Goal: Contribute content: Add original content to the website for others to see

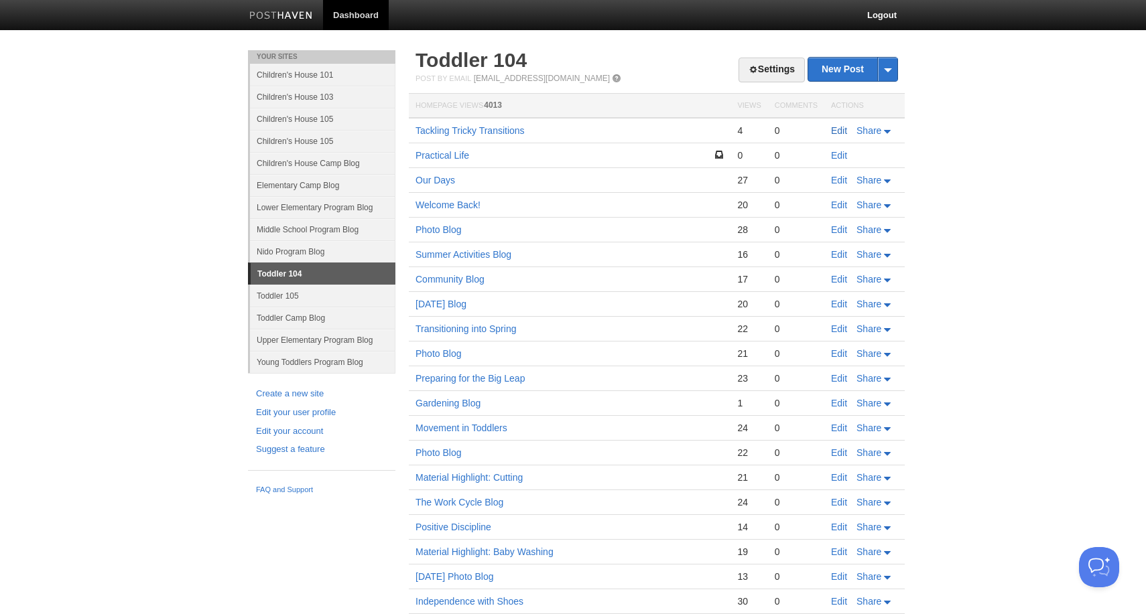
click at [839, 128] on link "Edit" at bounding box center [839, 130] width 16 height 11
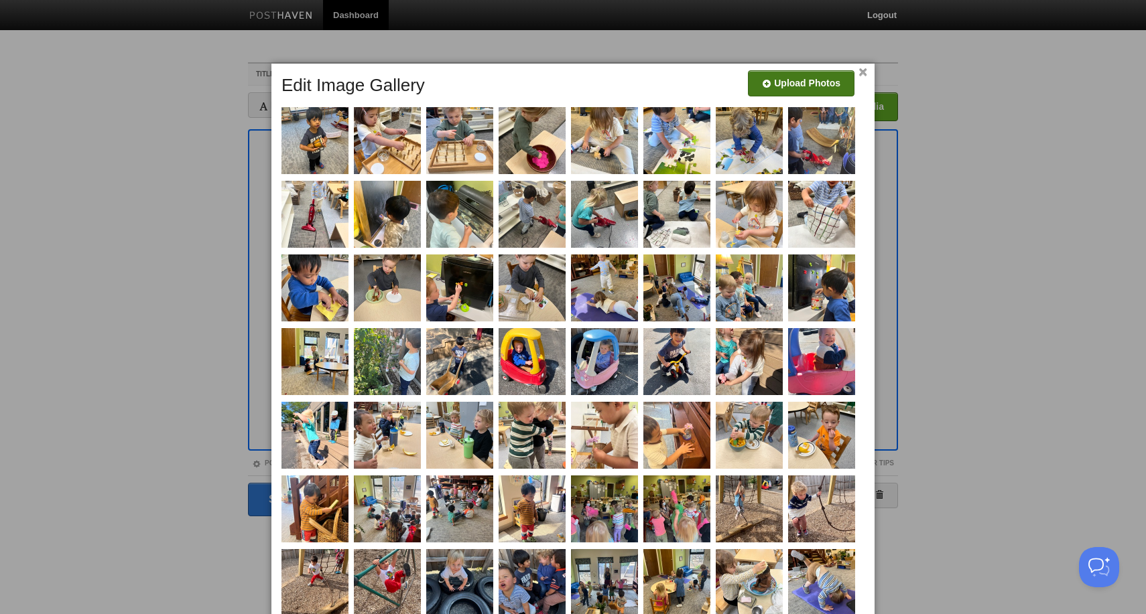
click at [805, 88] on input "file" at bounding box center [399, 88] width 1014 height 68
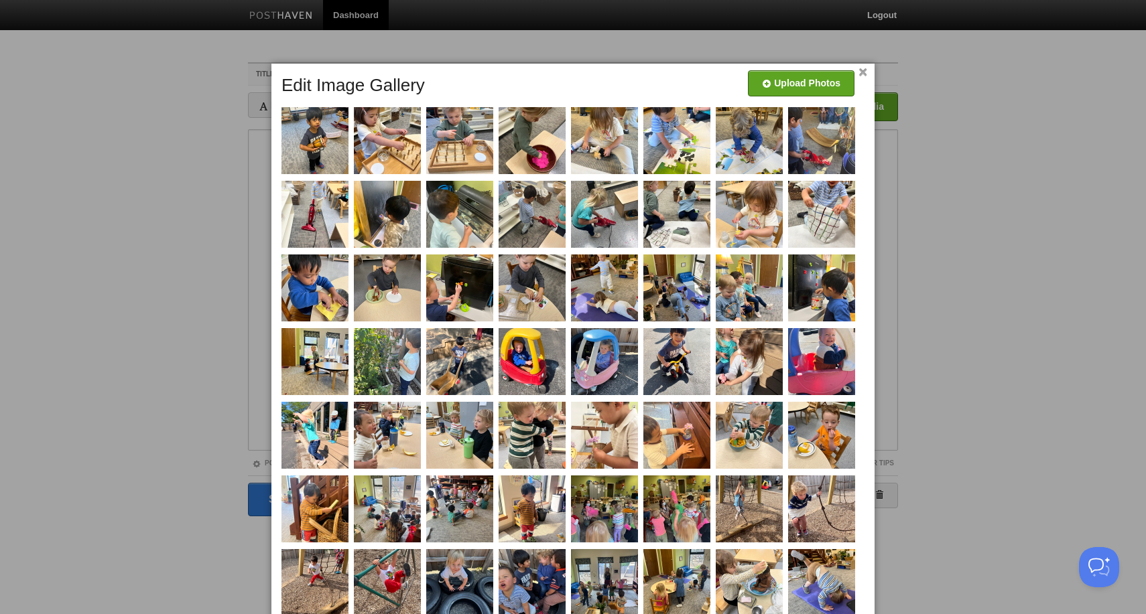
click at [864, 72] on link "×" at bounding box center [862, 72] width 9 height 7
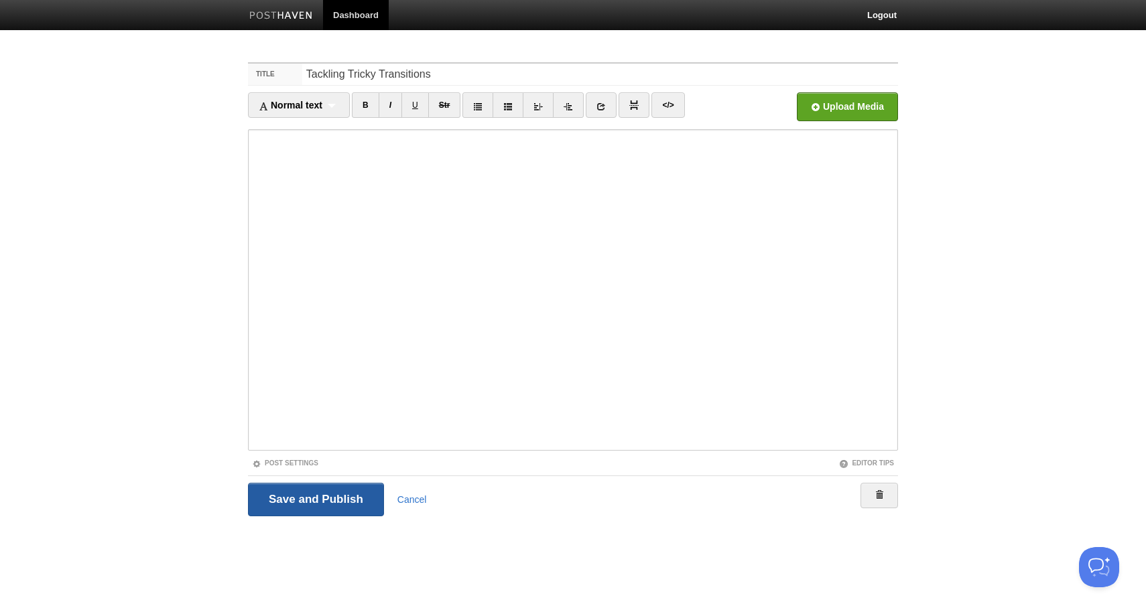
click at [292, 496] on input "Save and Publish" at bounding box center [316, 499] width 136 height 33
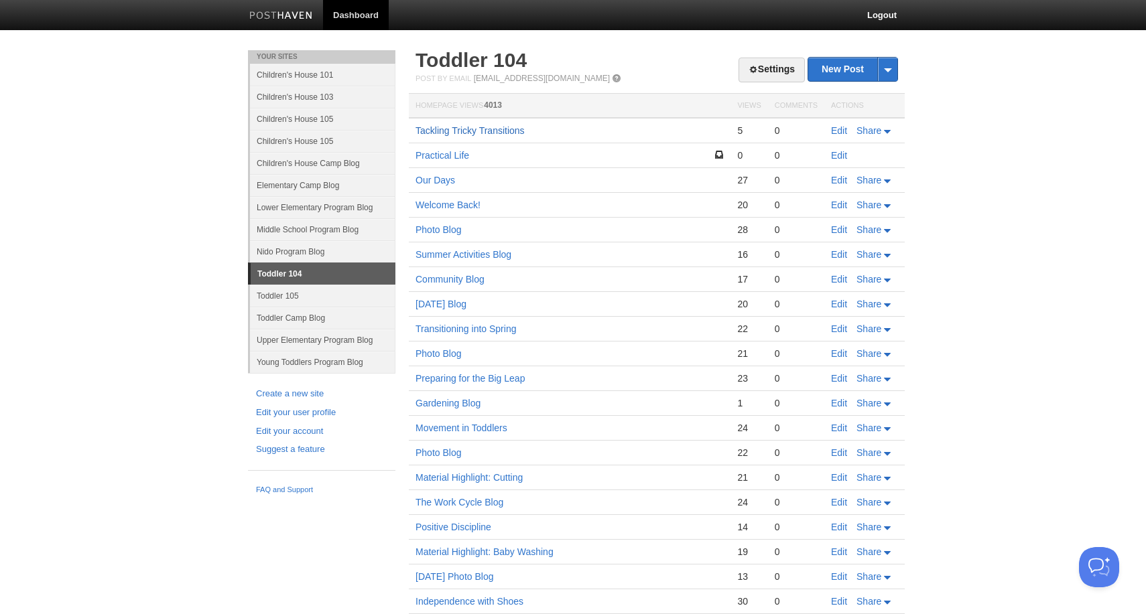
click at [509, 130] on link "Tackling Tricky Transitions" at bounding box center [469, 130] width 109 height 11
click at [842, 131] on link "Edit" at bounding box center [839, 130] width 16 height 11
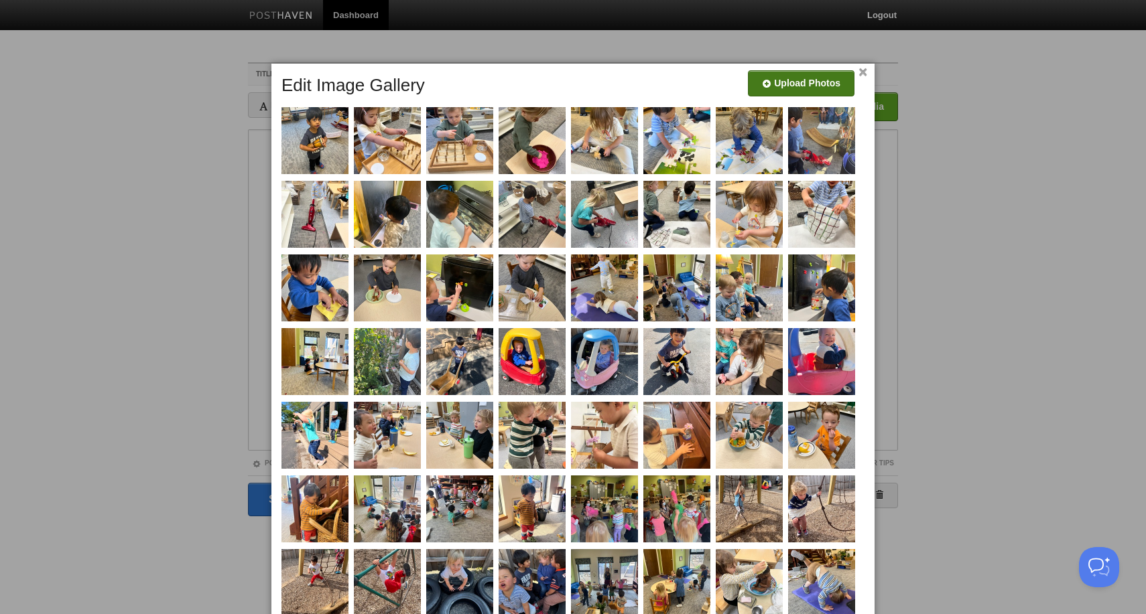
click at [839, 86] on input "file" at bounding box center [399, 88] width 1014 height 68
click at [799, 80] on input "file" at bounding box center [399, 88] width 1014 height 68
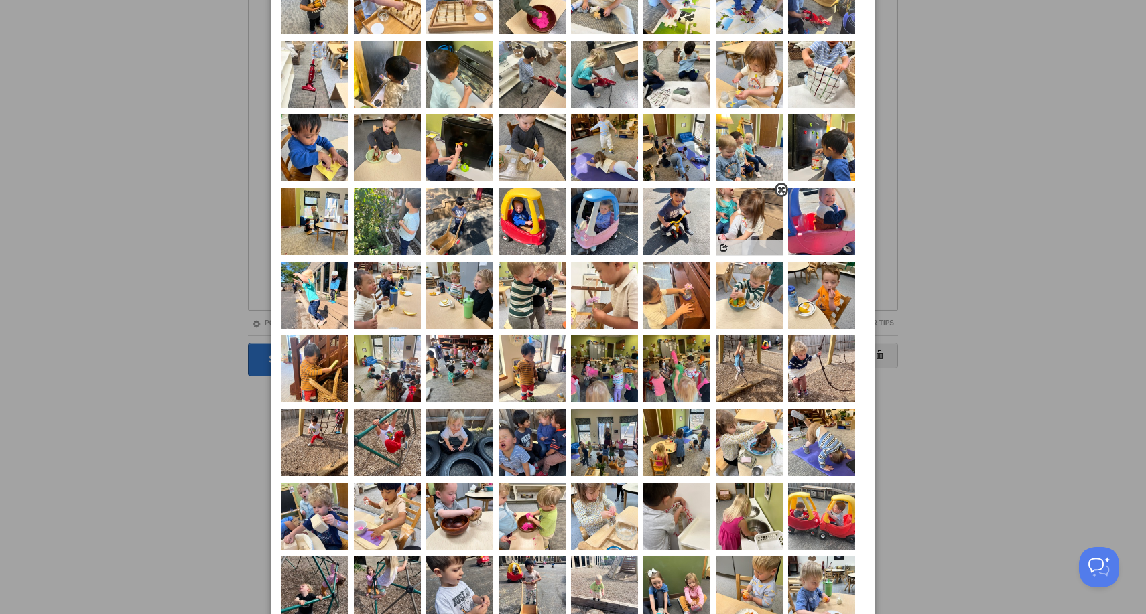
scroll to position [29, 0]
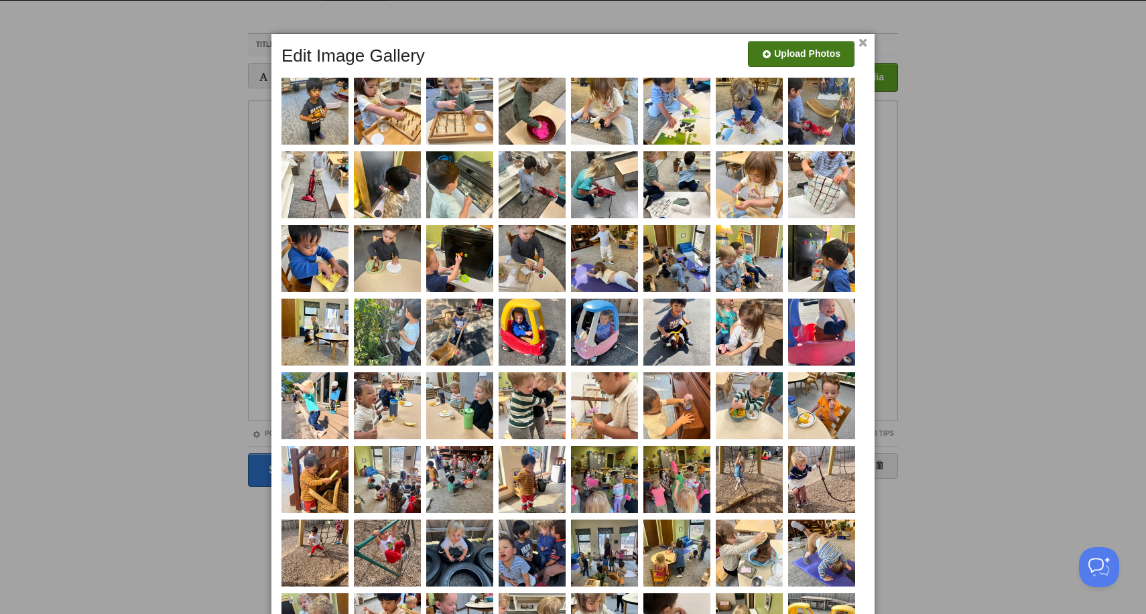
click at [794, 70] on div "Upload Photos" at bounding box center [801, 58] width 106 height 34
click at [799, 60] on input "file" at bounding box center [399, 59] width 1014 height 68
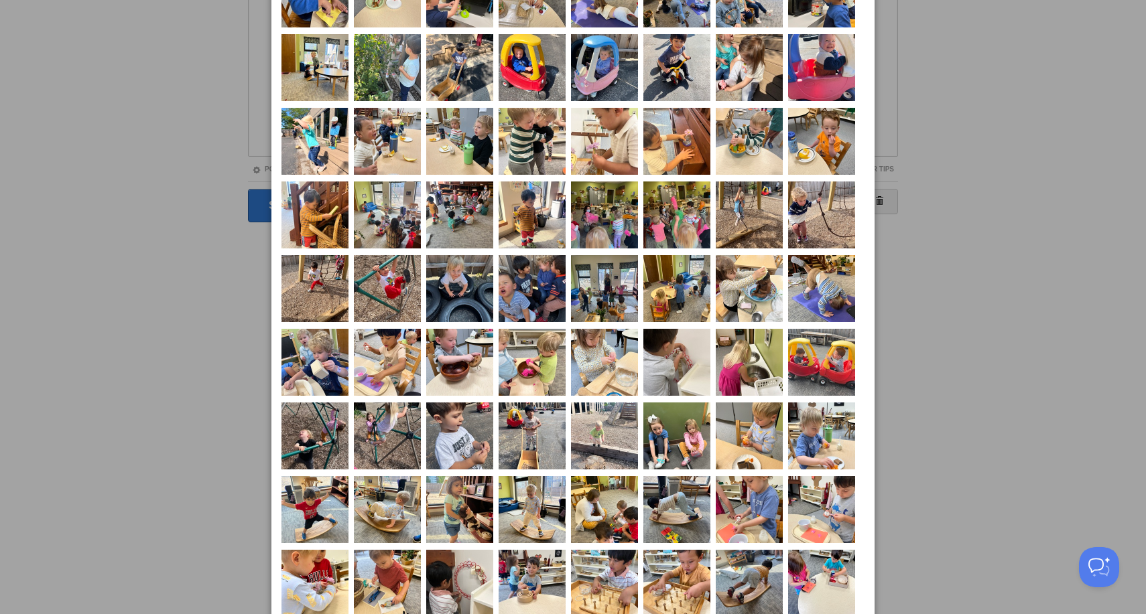
scroll to position [0, 0]
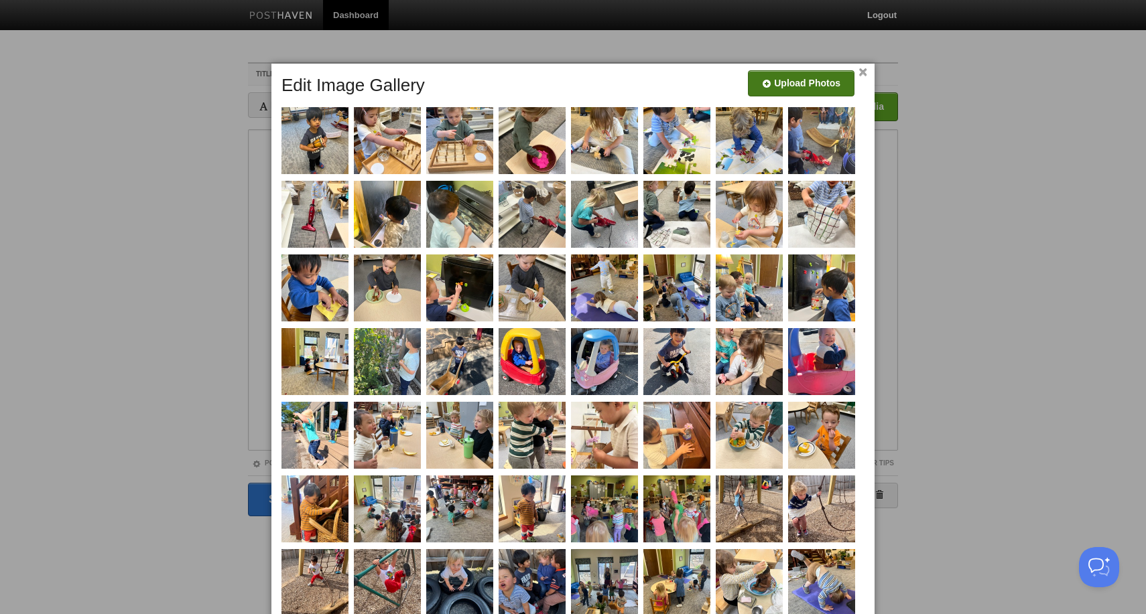
click at [790, 76] on input "file" at bounding box center [399, 88] width 1014 height 68
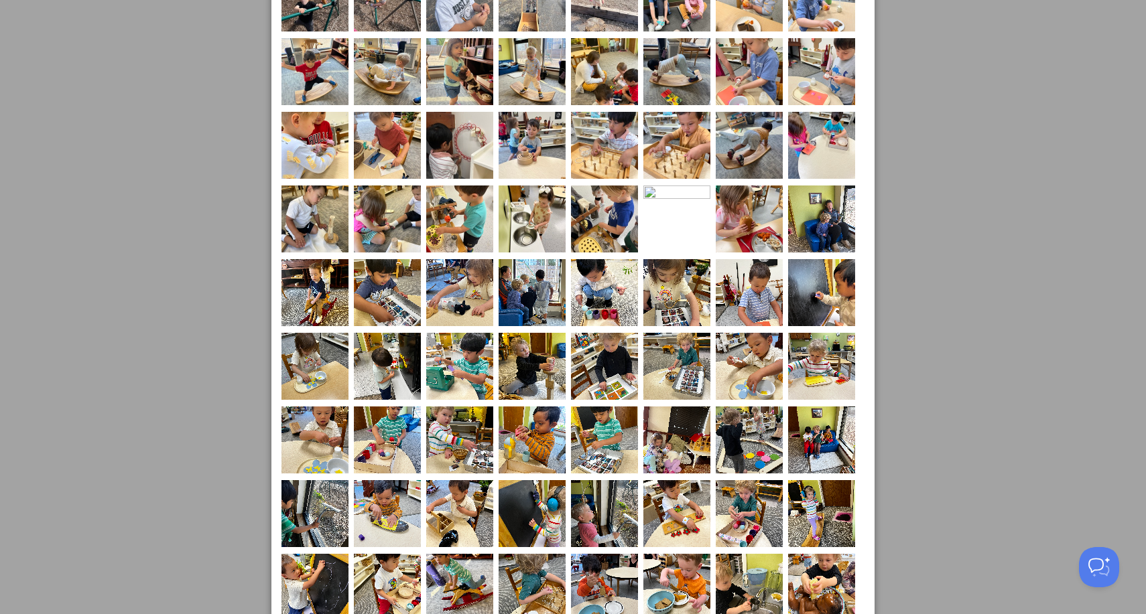
scroll to position [318, 0]
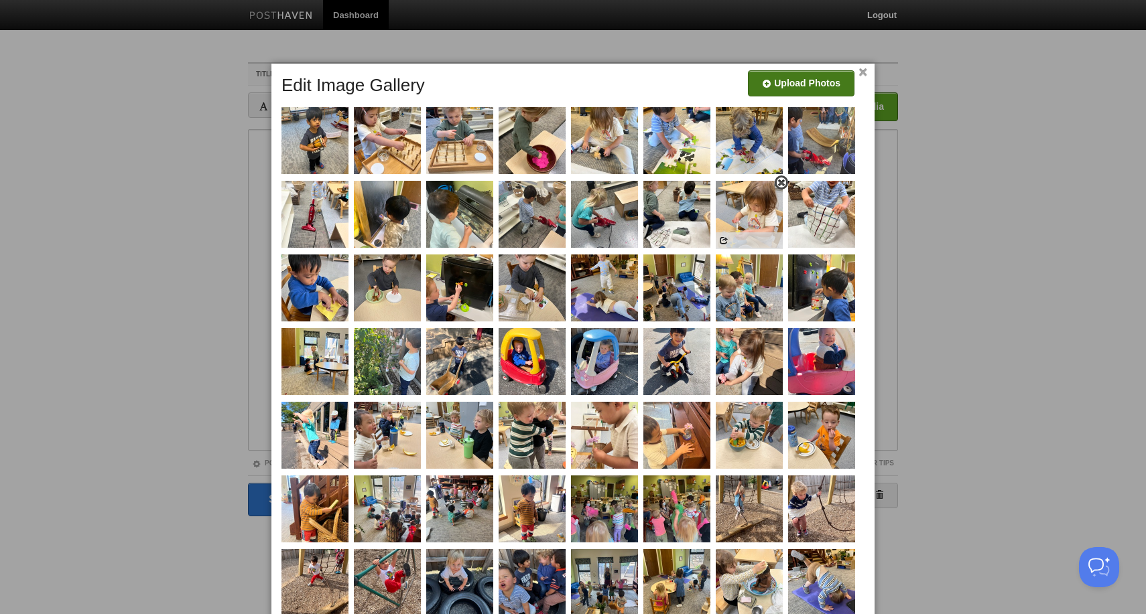
scroll to position [-10, 0]
click at [827, 72] on input "file" at bounding box center [399, 88] width 1014 height 68
click at [801, 88] on input "file" at bounding box center [399, 88] width 1014 height 68
click at [795, 88] on input "file" at bounding box center [399, 88] width 1014 height 68
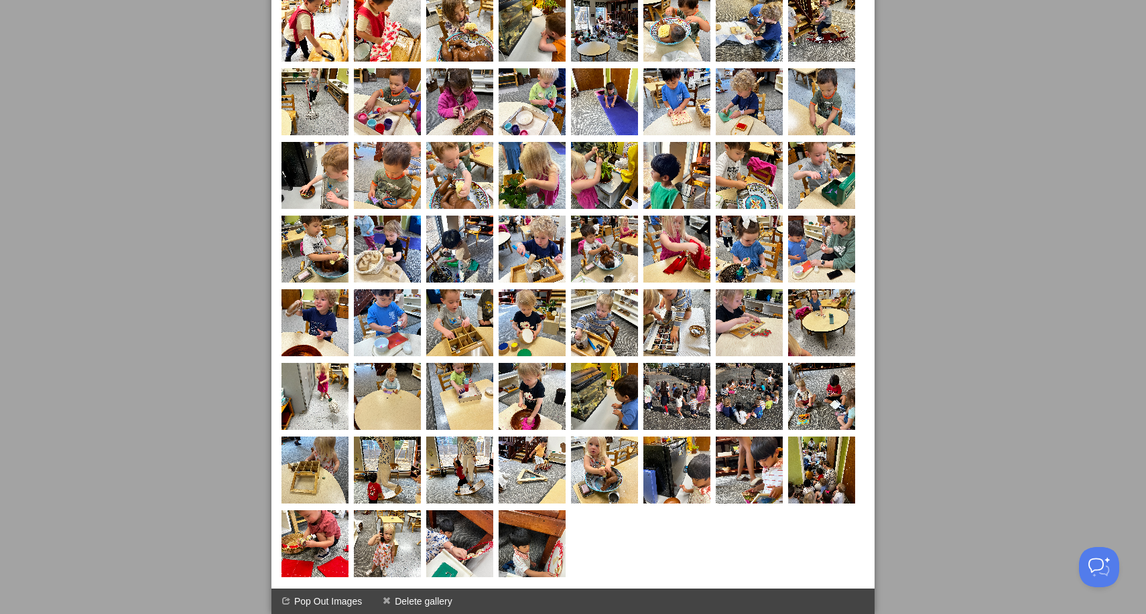
scroll to position [1365, 0]
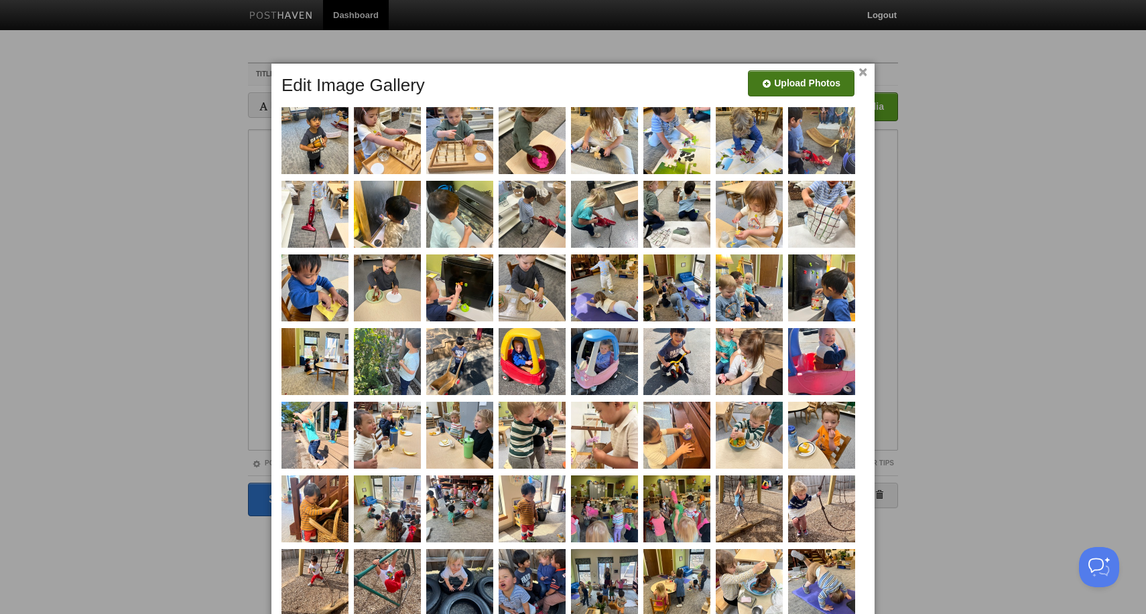
scroll to position [0, 0]
click at [865, 74] on link "×" at bounding box center [862, 72] width 9 height 7
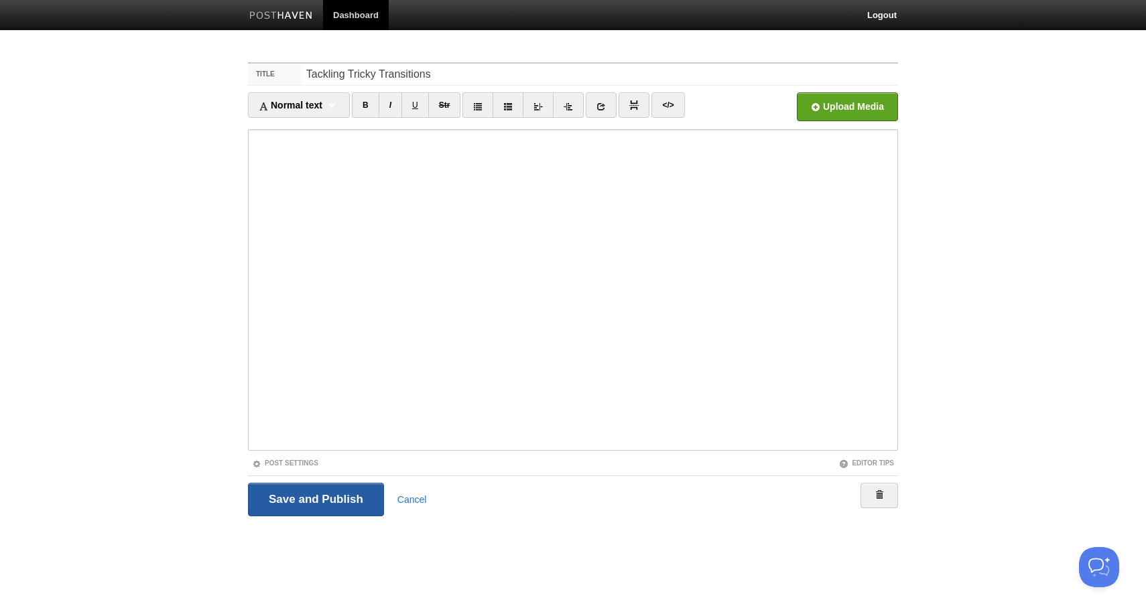
click at [352, 504] on input "Save and Publish" at bounding box center [316, 499] width 136 height 33
